Goal: Transaction & Acquisition: Purchase product/service

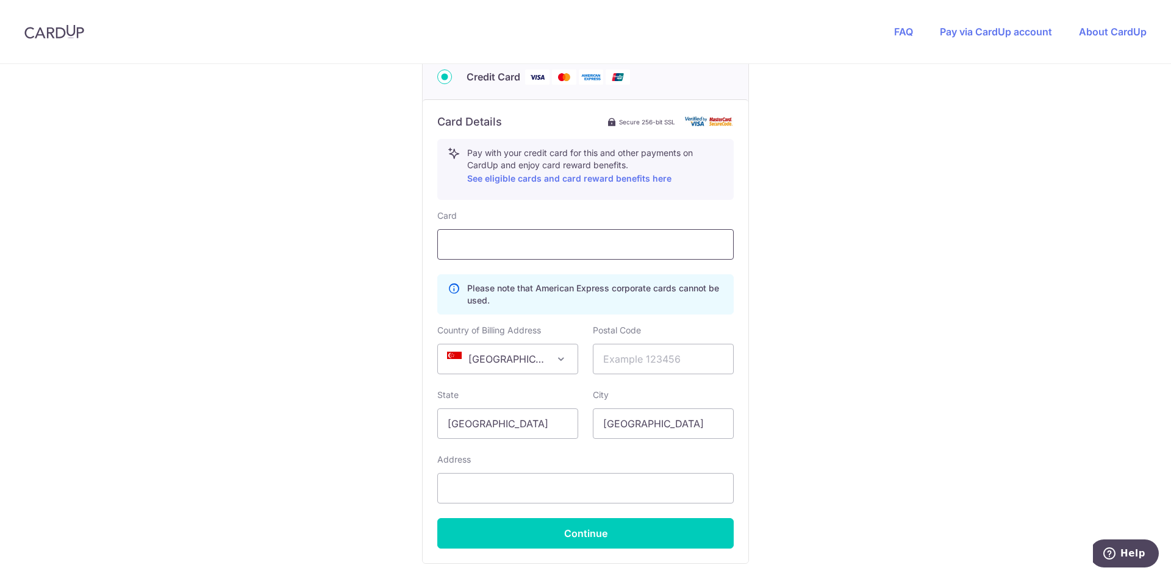
scroll to position [544, 0]
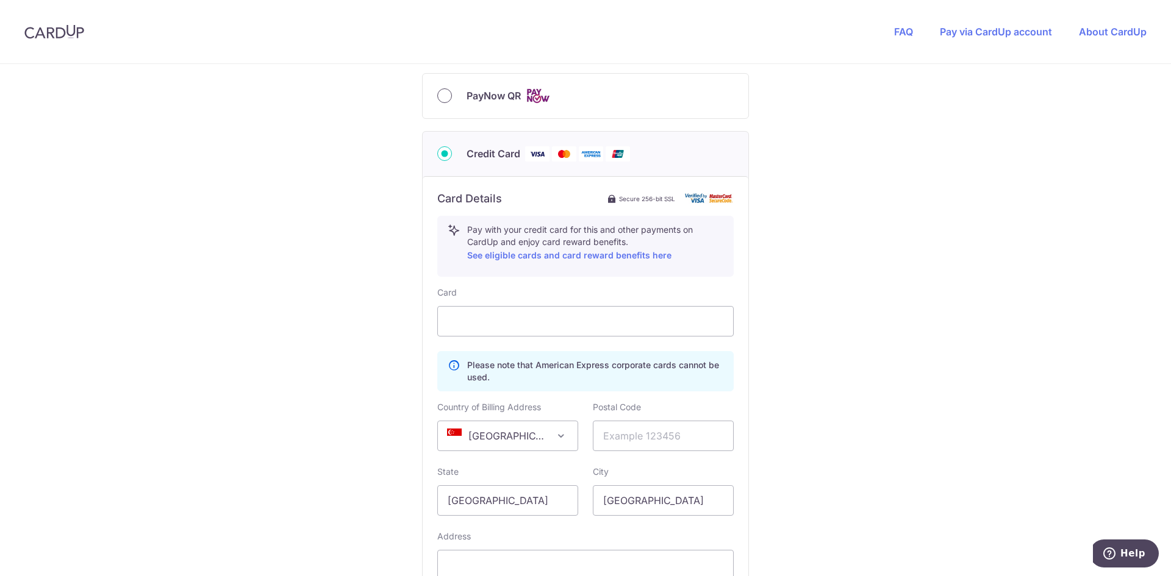
click at [440, 90] on input "PayNow QR" at bounding box center [444, 95] width 15 height 15
radio input "true"
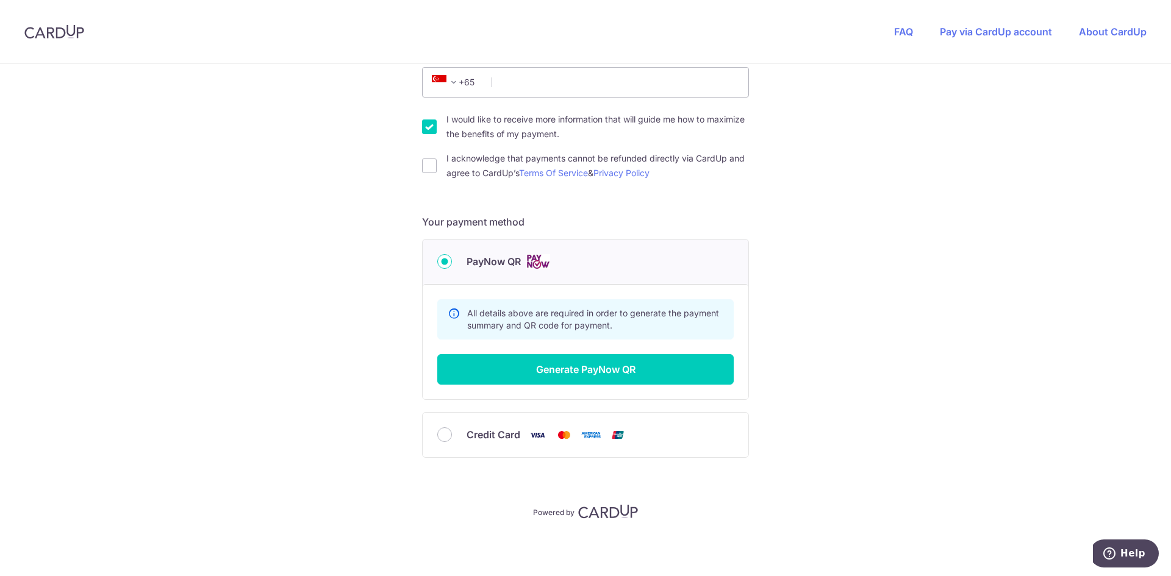
scroll to position [379, 0]
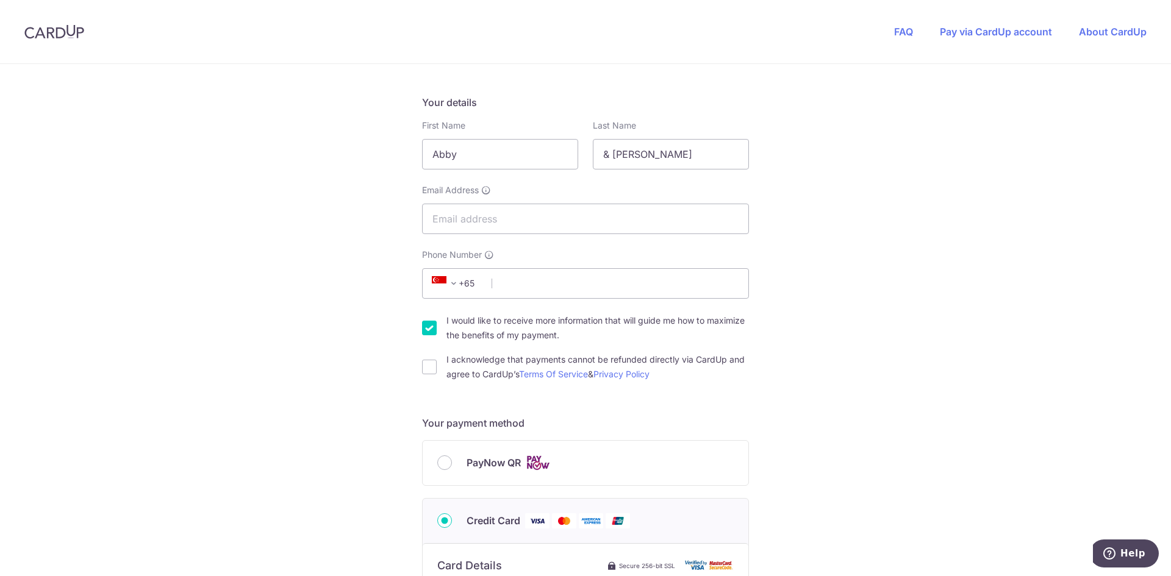
scroll to position [183, 0]
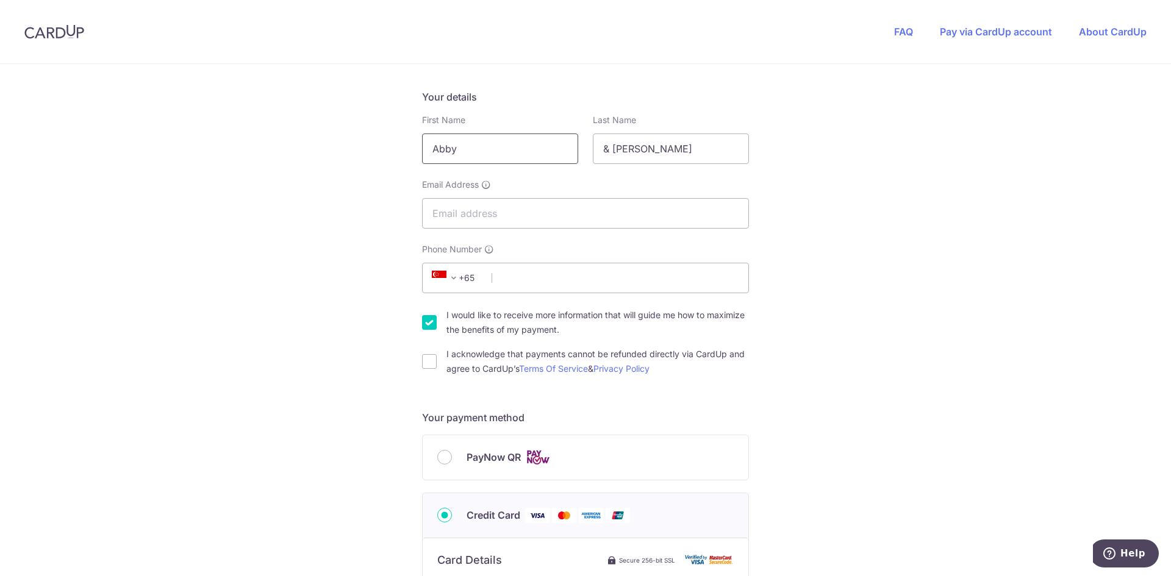
drag, startPoint x: 472, startPoint y: 149, endPoint x: 380, endPoint y: 145, distance: 92.7
click at [380, 145] on div "You are paying Demo Company Demo Company uses CardUp to accept payments. Paymen…" at bounding box center [585, 500] width 1171 height 1239
drag, startPoint x: 640, startPoint y: 143, endPoint x: 521, endPoint y: 148, distance: 118.4
click at [521, 148] on div "First Name [PERSON_NAME] Last Name & [PERSON_NAME]" at bounding box center [585, 139] width 341 height 50
click at [446, 216] on input "Email Address" at bounding box center [585, 213] width 327 height 30
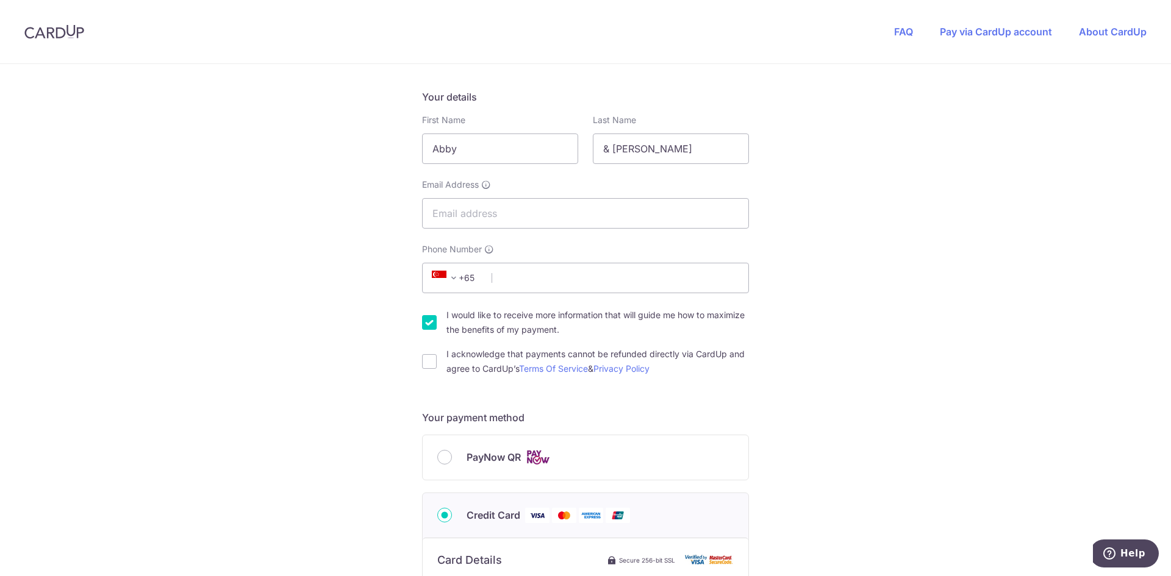
click at [369, 242] on div "You are paying Demo Company Demo Company uses CardUp to accept payments. Paymen…" at bounding box center [585, 500] width 1171 height 1239
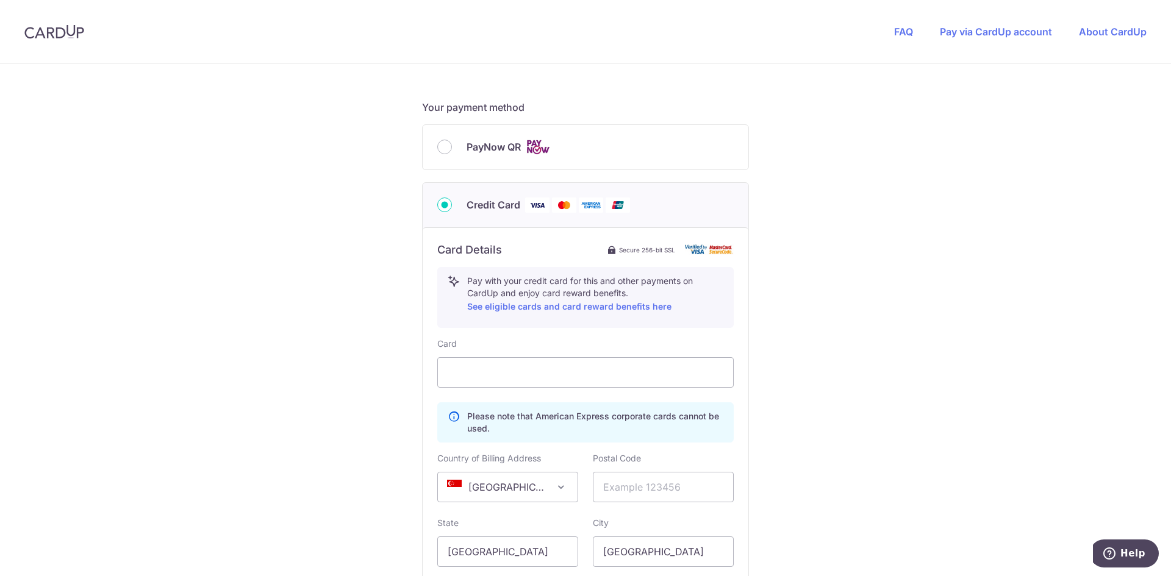
scroll to position [549, 0]
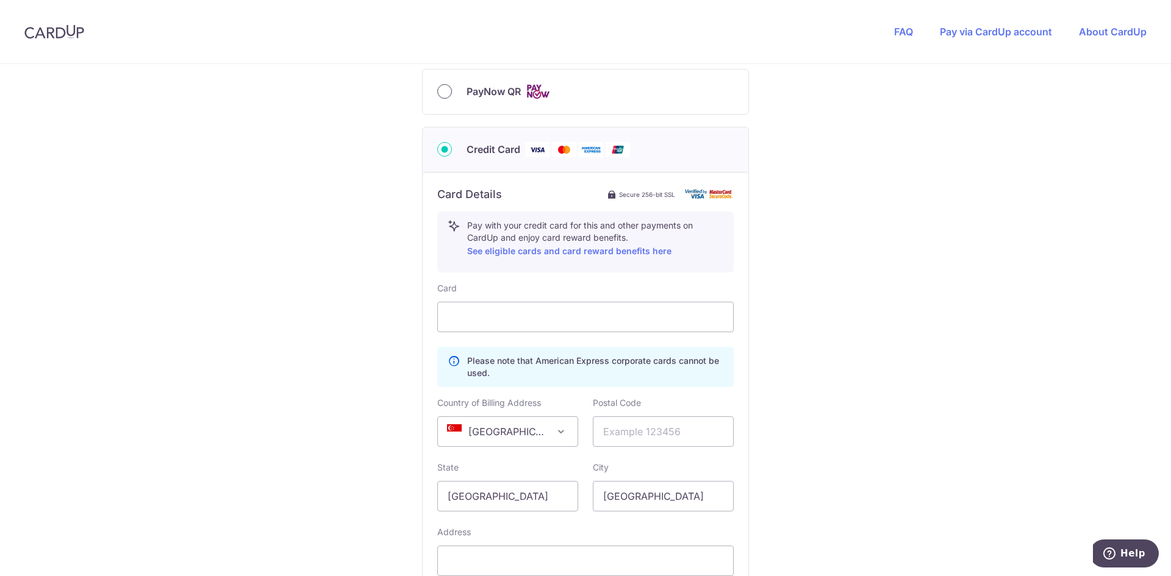
click at [441, 96] on input "PayNow QR" at bounding box center [444, 91] width 15 height 15
radio input "true"
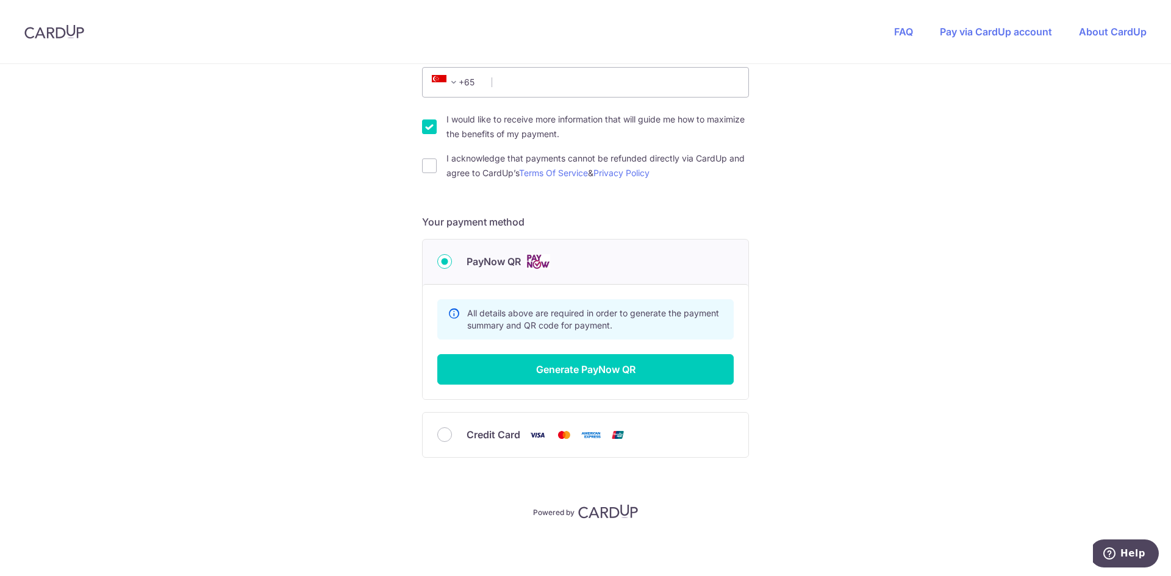
scroll to position [379, 0]
click at [448, 435] on input "Credit Card" at bounding box center [444, 434] width 15 height 15
radio input "true"
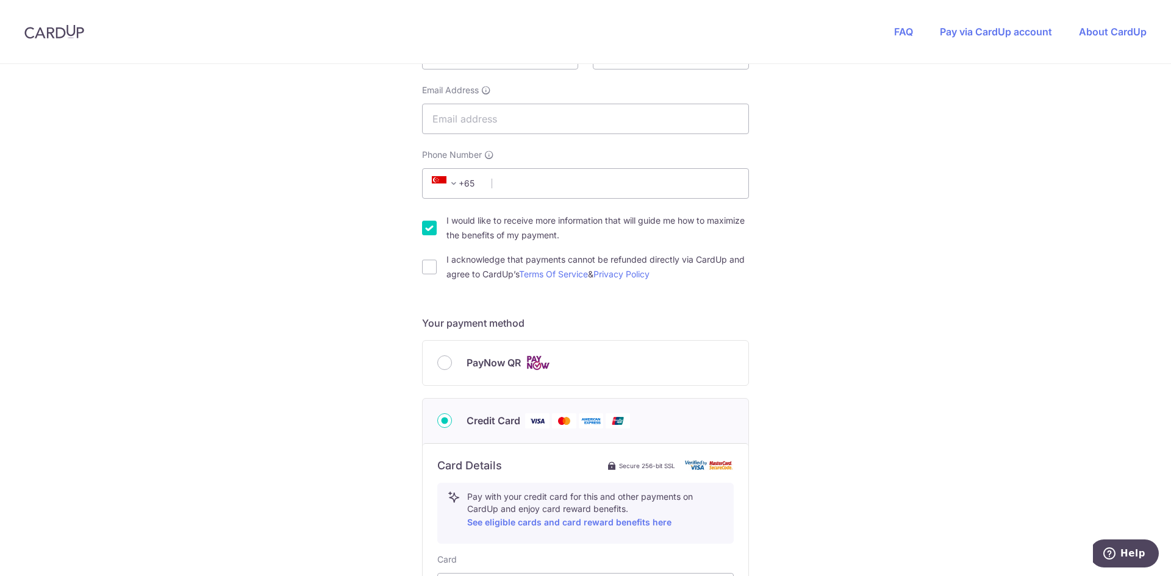
scroll to position [305, 0]
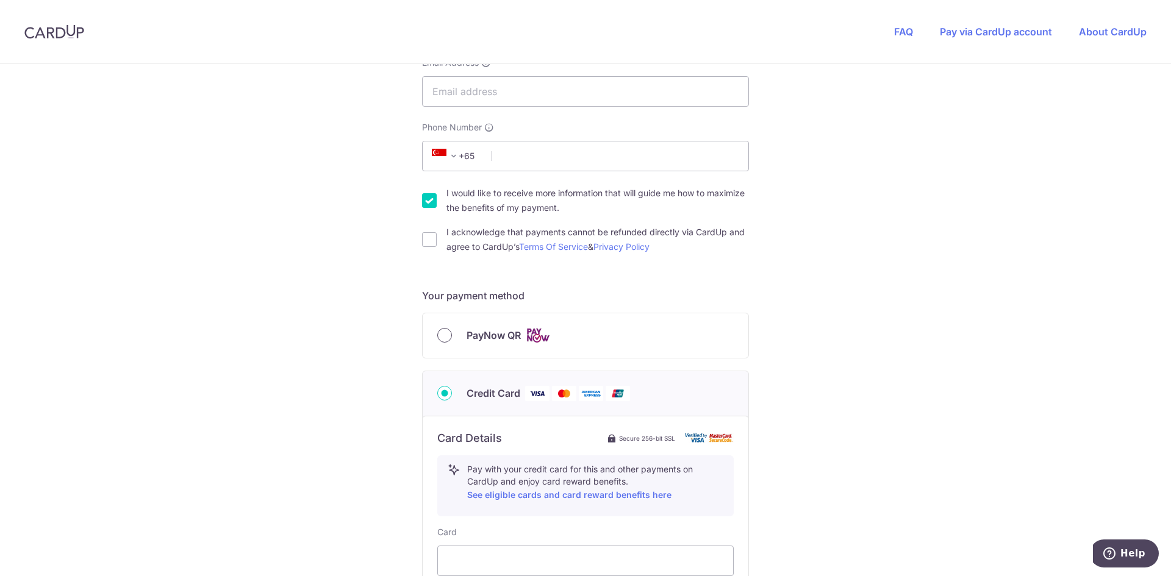
click at [442, 335] on input "PayNow QR" at bounding box center [444, 335] width 15 height 15
radio input "true"
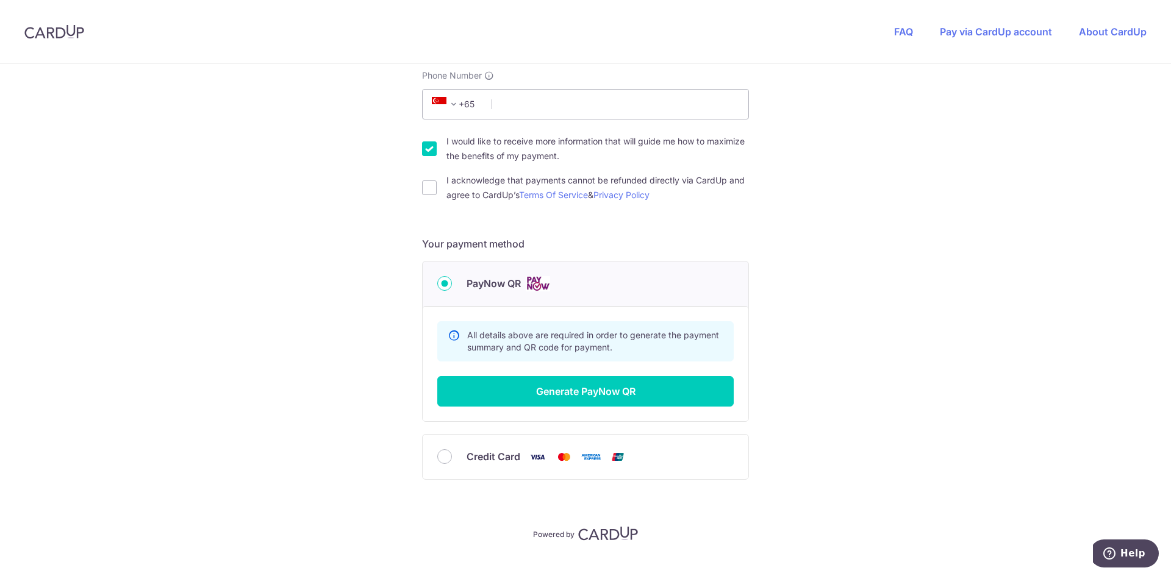
scroll to position [379, 0]
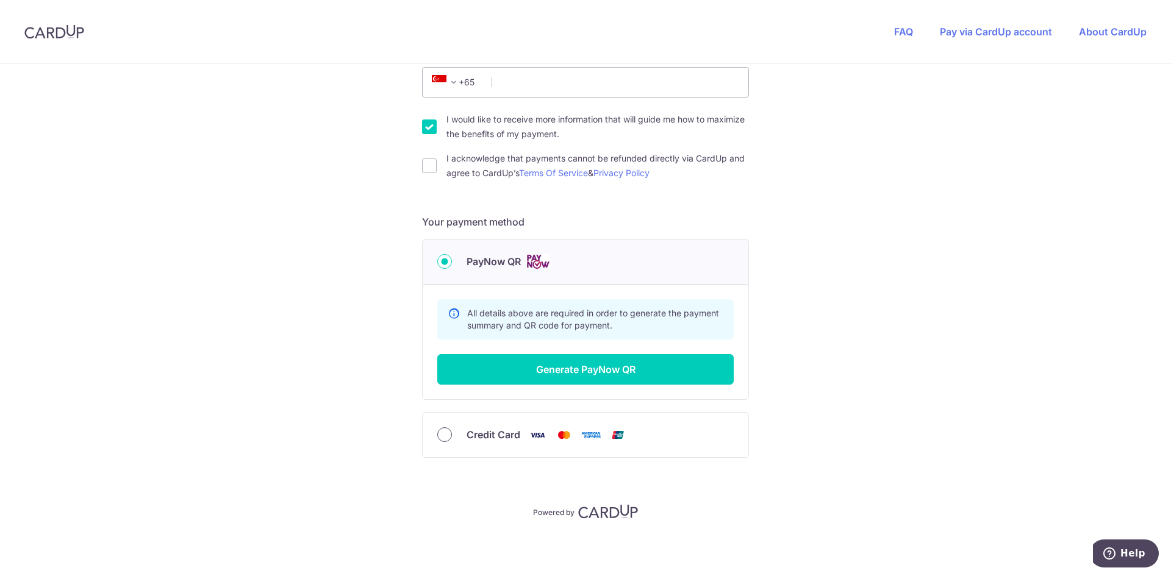
click at [437, 432] on input "Credit Card" at bounding box center [444, 434] width 15 height 15
radio input "true"
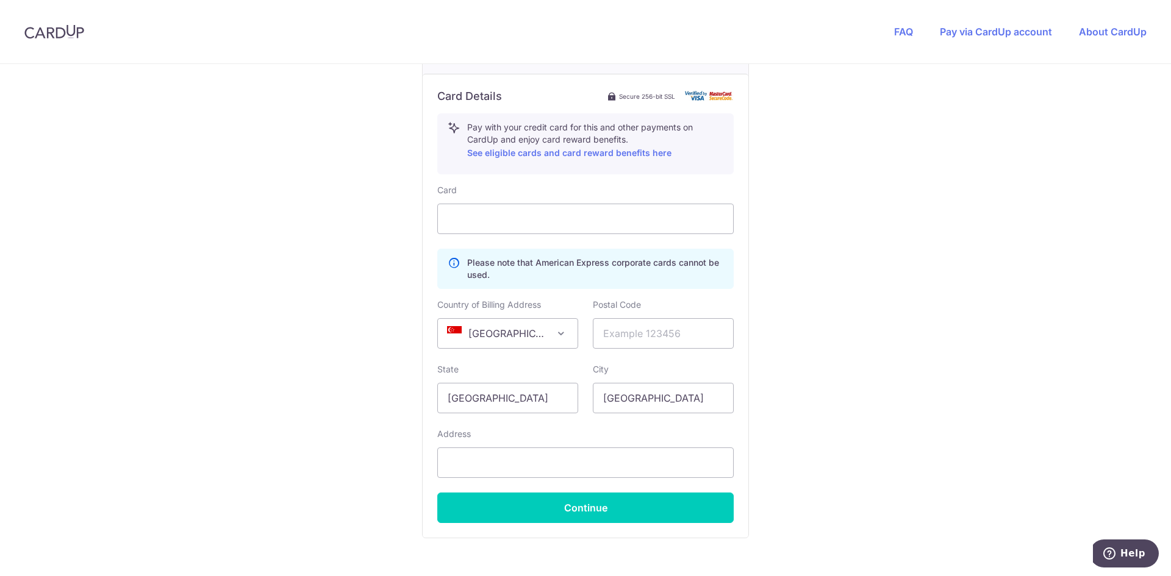
scroll to position [544, 0]
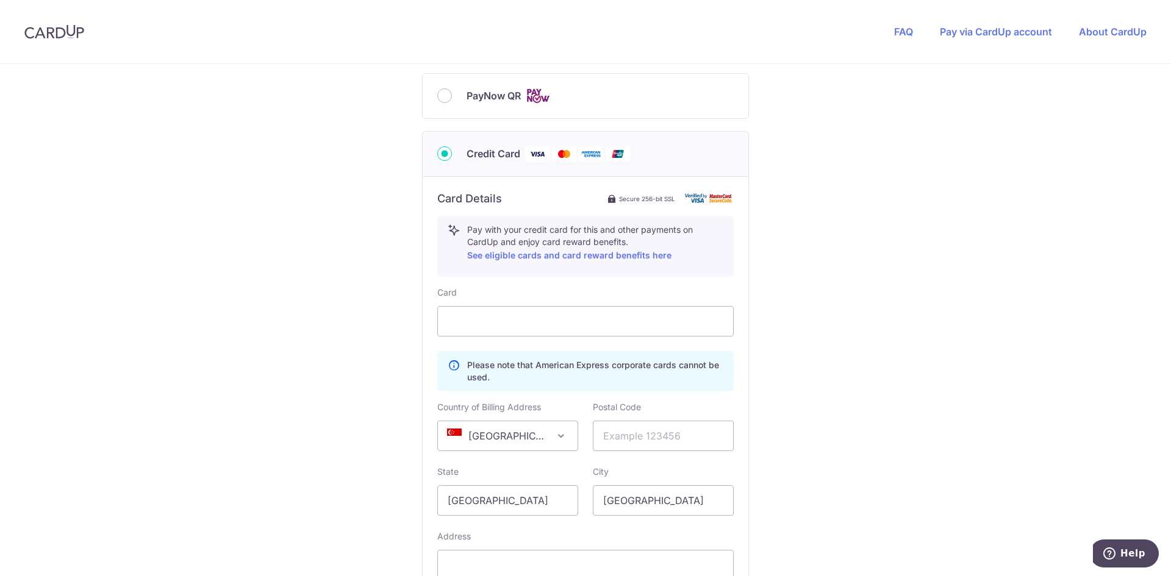
click at [589, 157] on img at bounding box center [591, 153] width 24 height 15
click at [452, 157] on input "Credit Card" at bounding box center [444, 153] width 15 height 15
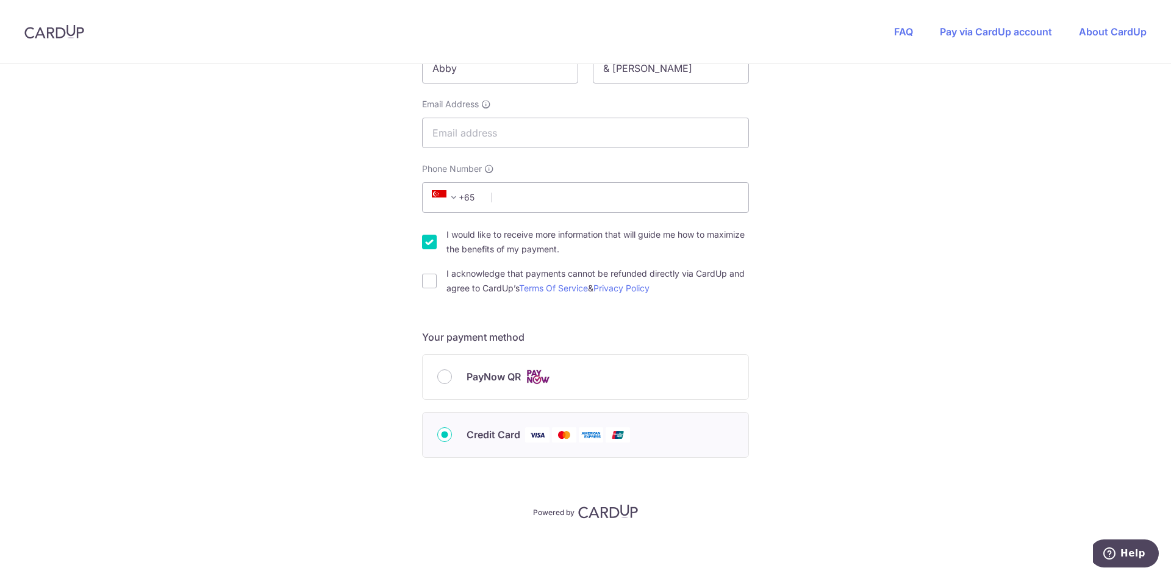
scroll to position [263, 0]
click at [437, 440] on input "Credit Card" at bounding box center [444, 434] width 15 height 15
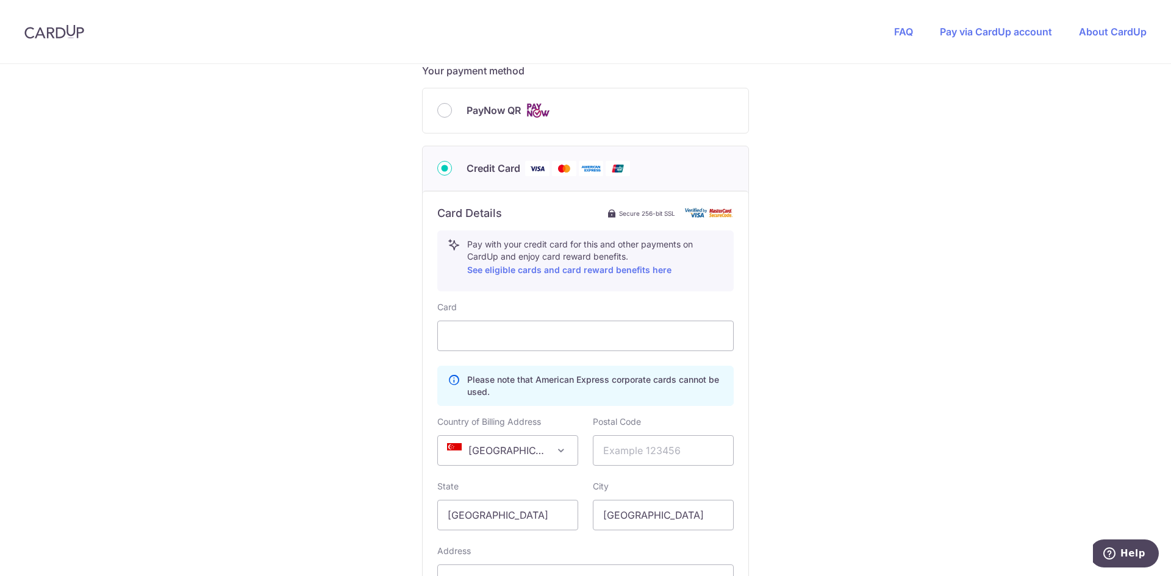
scroll to position [544, 0]
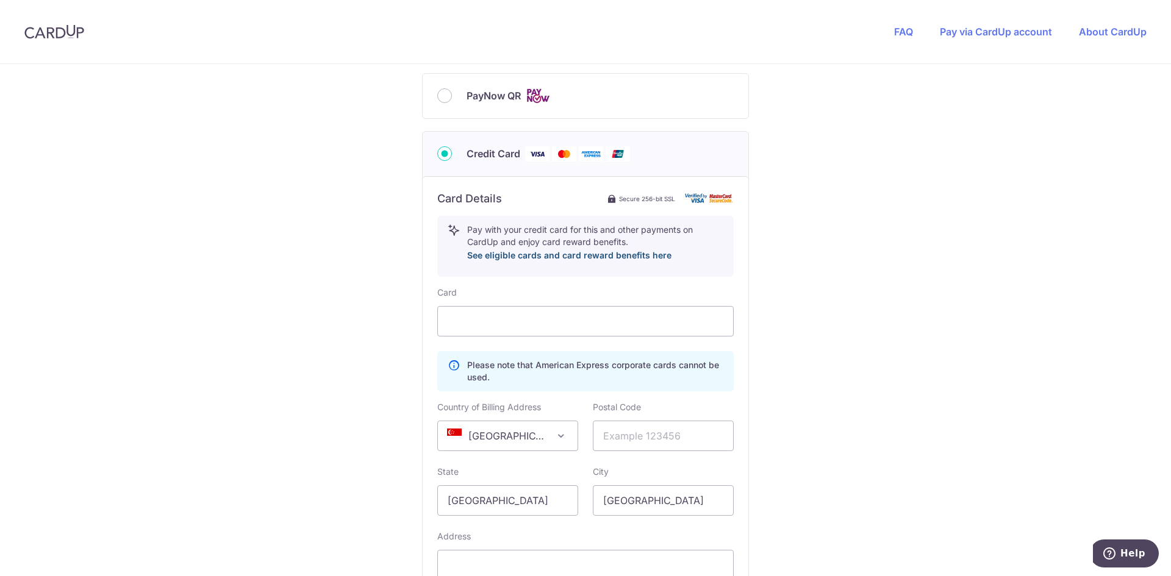
click at [544, 256] on link "See eligible cards and card reward benefits here" at bounding box center [569, 255] width 204 height 10
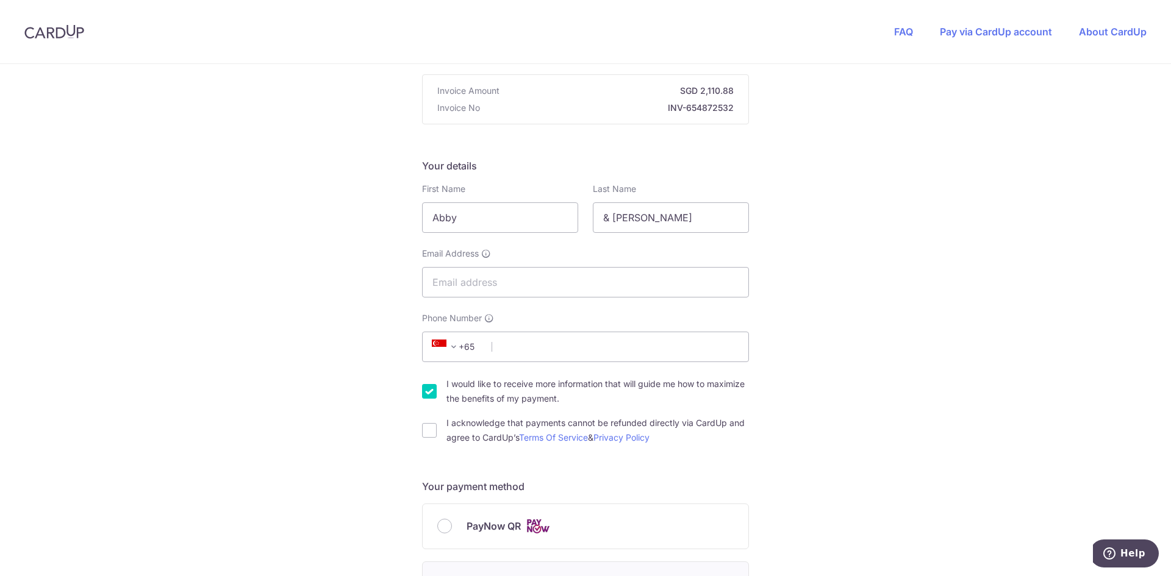
scroll to position [57, 0]
